Goal: Task Accomplishment & Management: Use online tool/utility

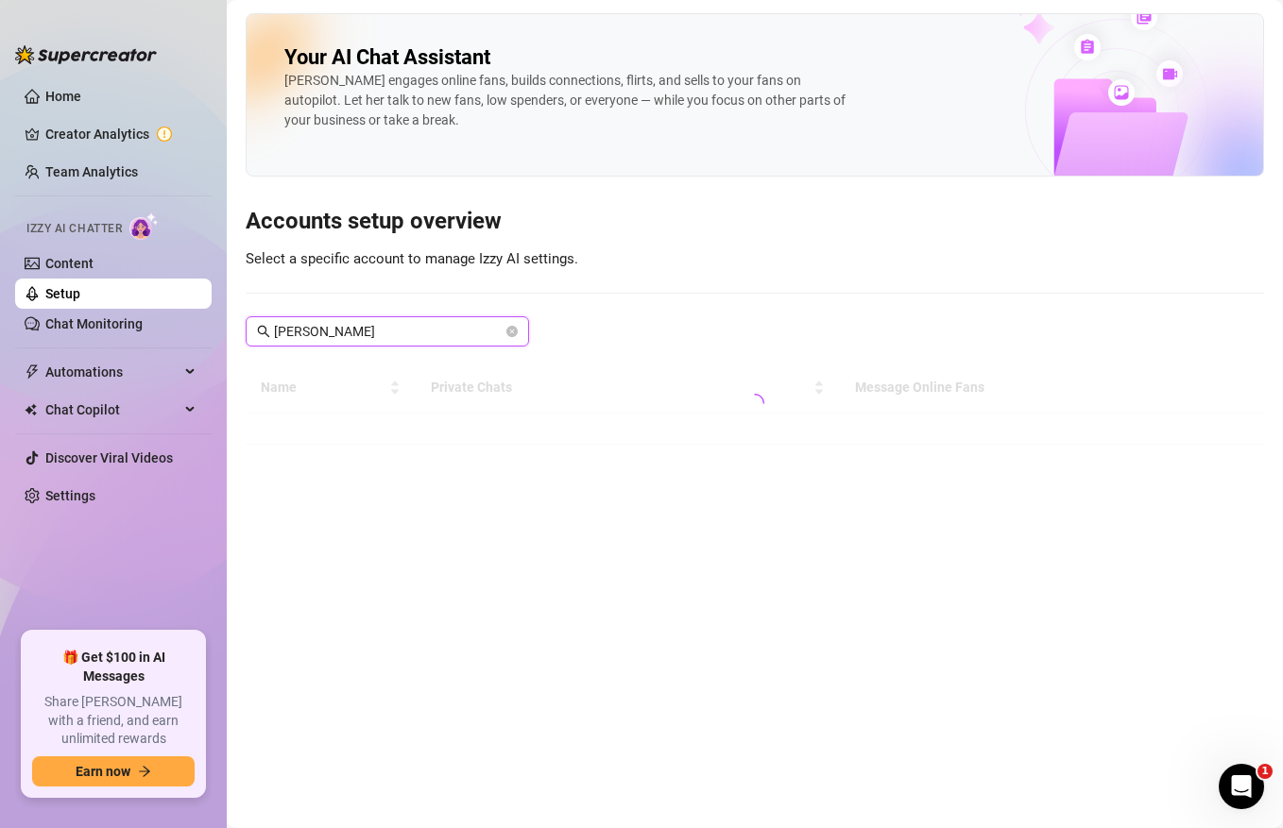
click at [414, 341] on input "[PERSON_NAME]" at bounding box center [388, 331] width 229 height 21
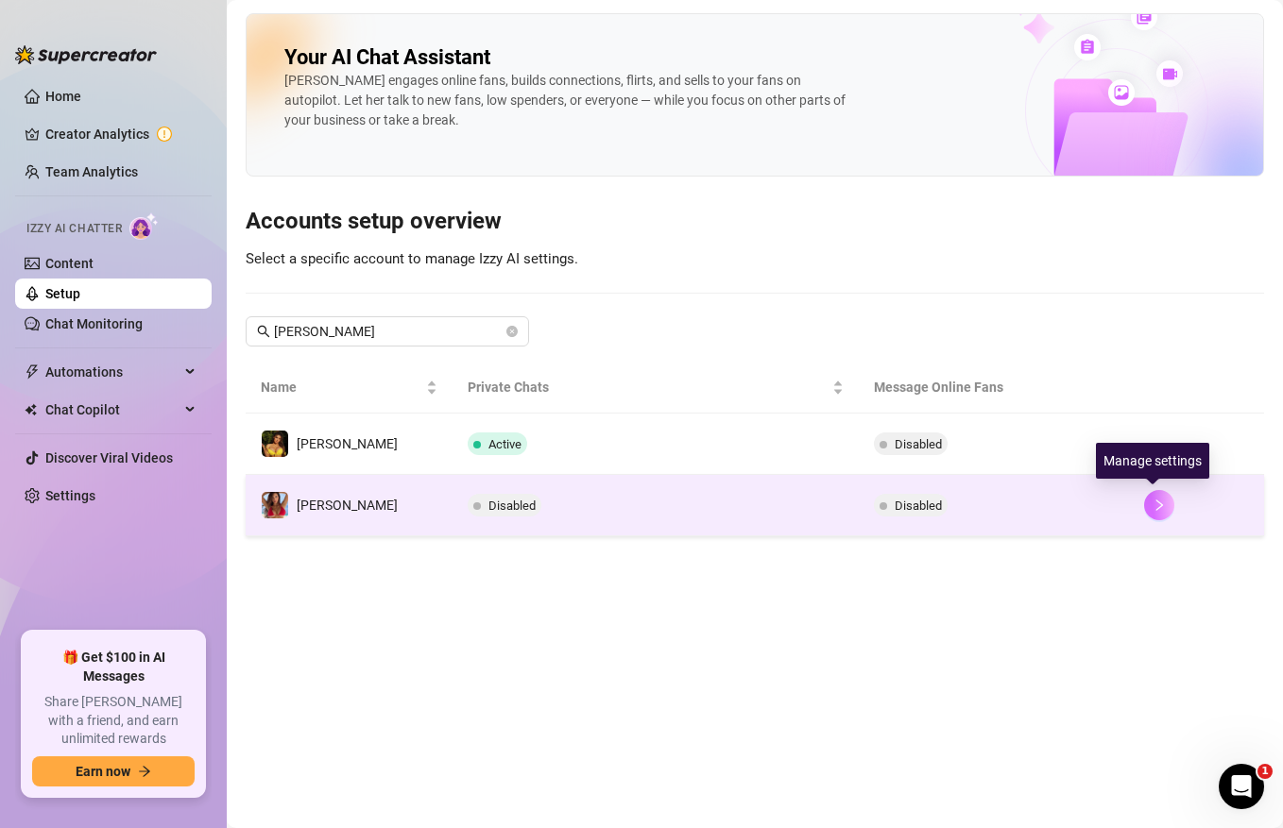
click at [1156, 503] on icon "right" at bounding box center [1159, 505] width 7 height 11
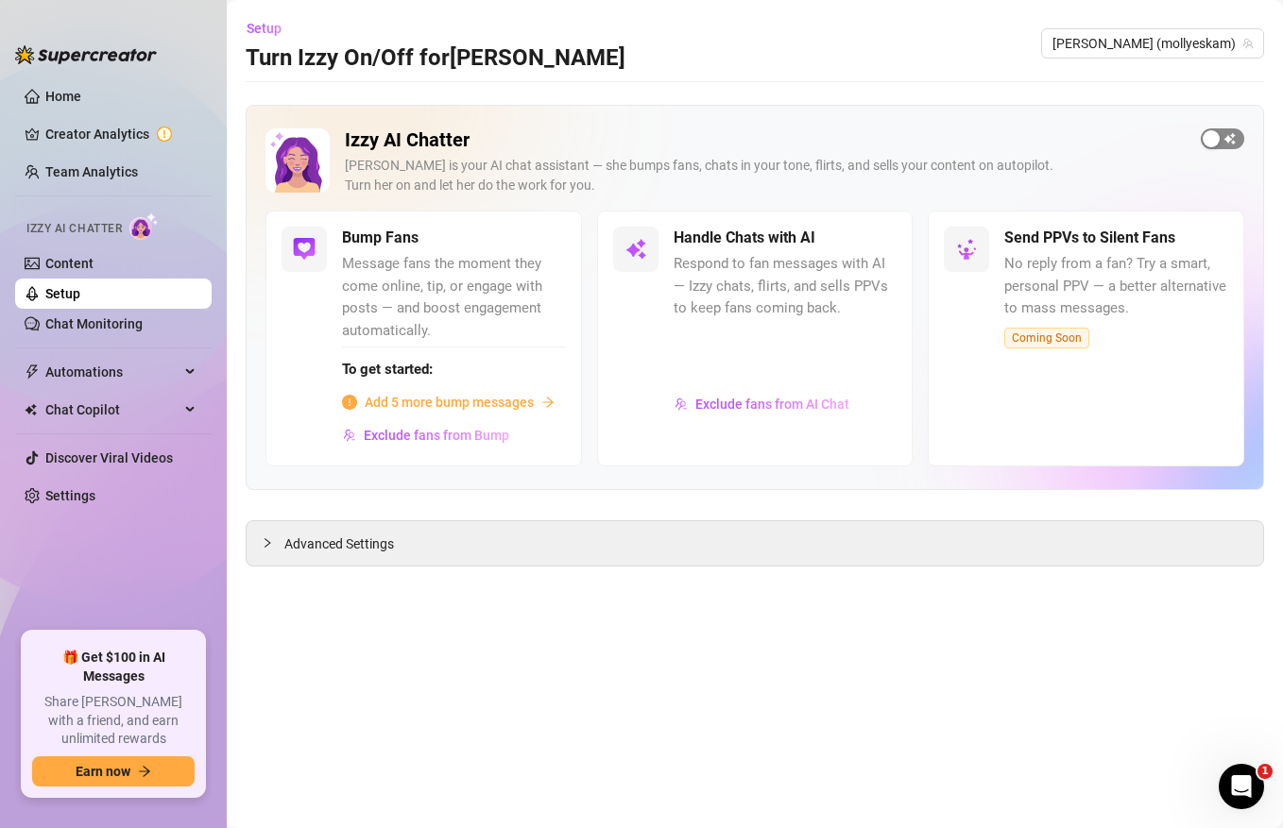
click at [1216, 143] on div "button" at bounding box center [1210, 138] width 17 height 17
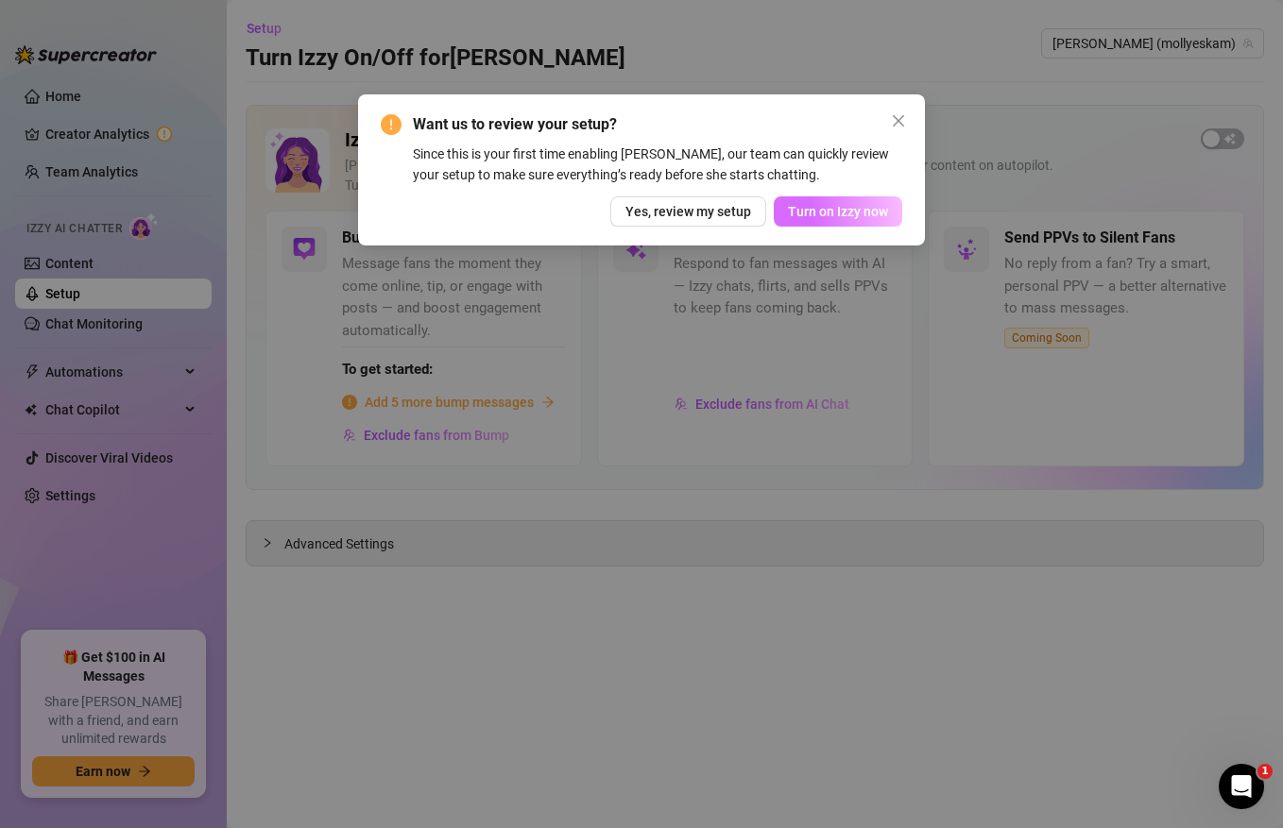
click at [858, 205] on span "Turn on Izzy now" at bounding box center [838, 211] width 100 height 15
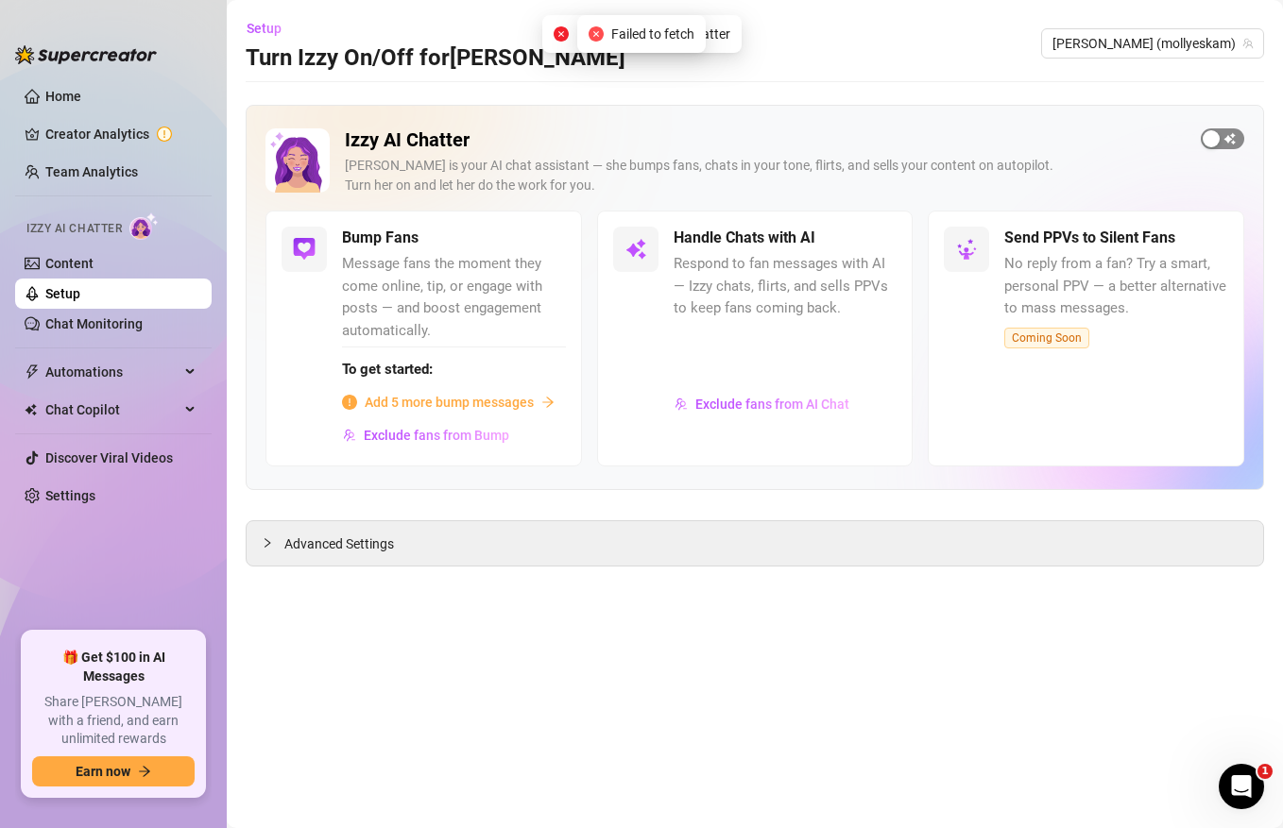
click at [1230, 148] on span "button" at bounding box center [1221, 138] width 43 height 21
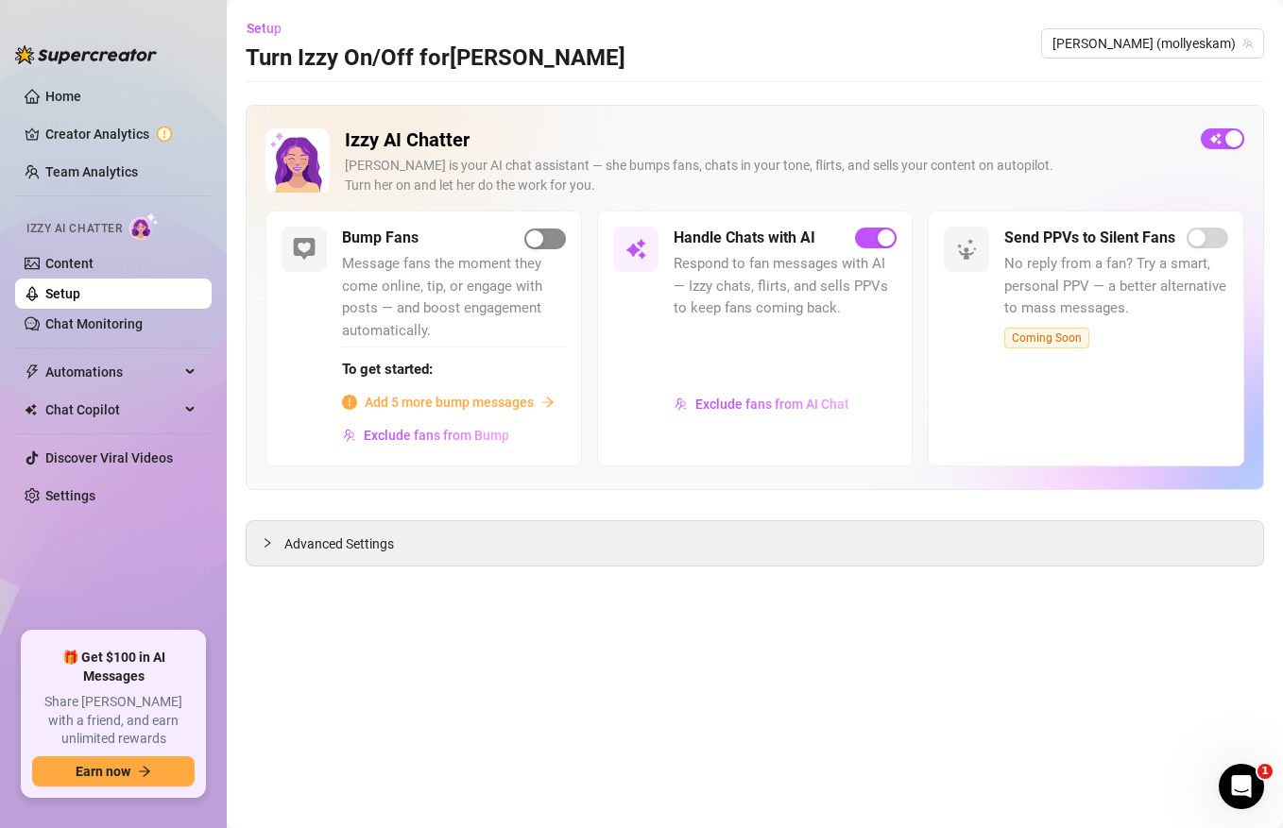
click at [536, 242] on div "button" at bounding box center [534, 238] width 17 height 17
click at [555, 238] on span "button" at bounding box center [545, 239] width 42 height 21
click at [412, 332] on span "Message fans the moment they come online, tip, or engage with posts — and boost…" at bounding box center [454, 297] width 224 height 89
click at [424, 383] on div "To get started: Add 5 more bump messages" at bounding box center [454, 380] width 224 height 67
click at [429, 388] on div "To get started: Add 5 more bump messages" at bounding box center [454, 380] width 224 height 67
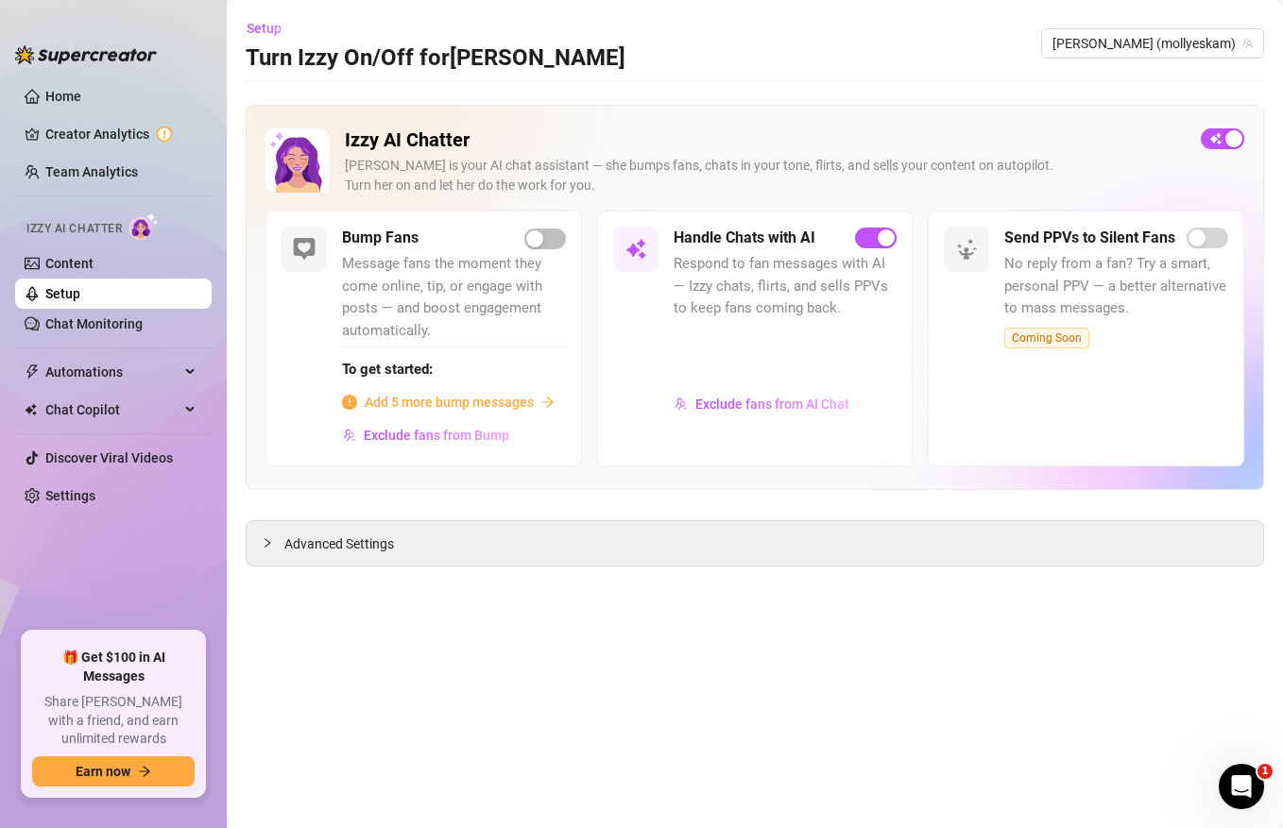
click at [440, 395] on span "Add 5 more bump messages" at bounding box center [449, 402] width 169 height 21
